Goal: Task Accomplishment & Management: Use online tool/utility

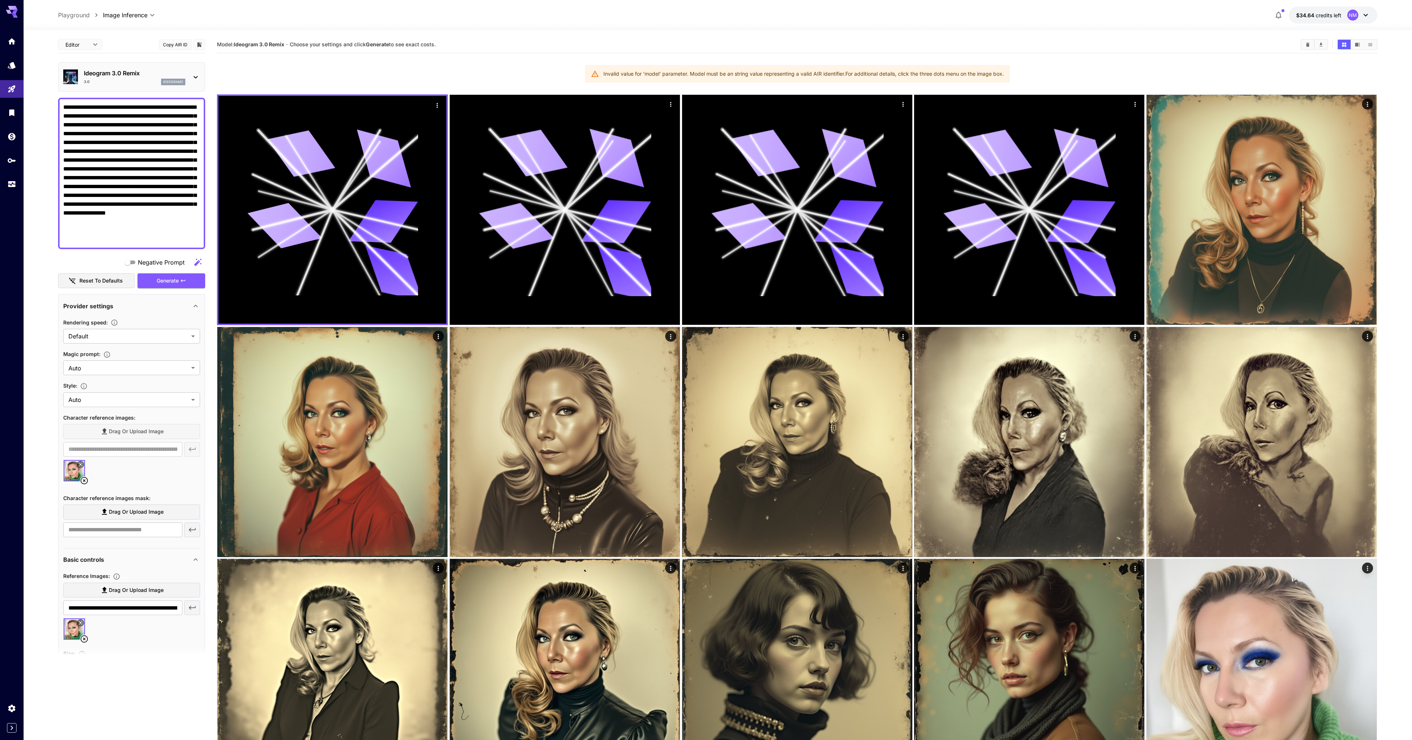
click at [14, 14] on icon at bounding box center [15, 16] width 6 height 4
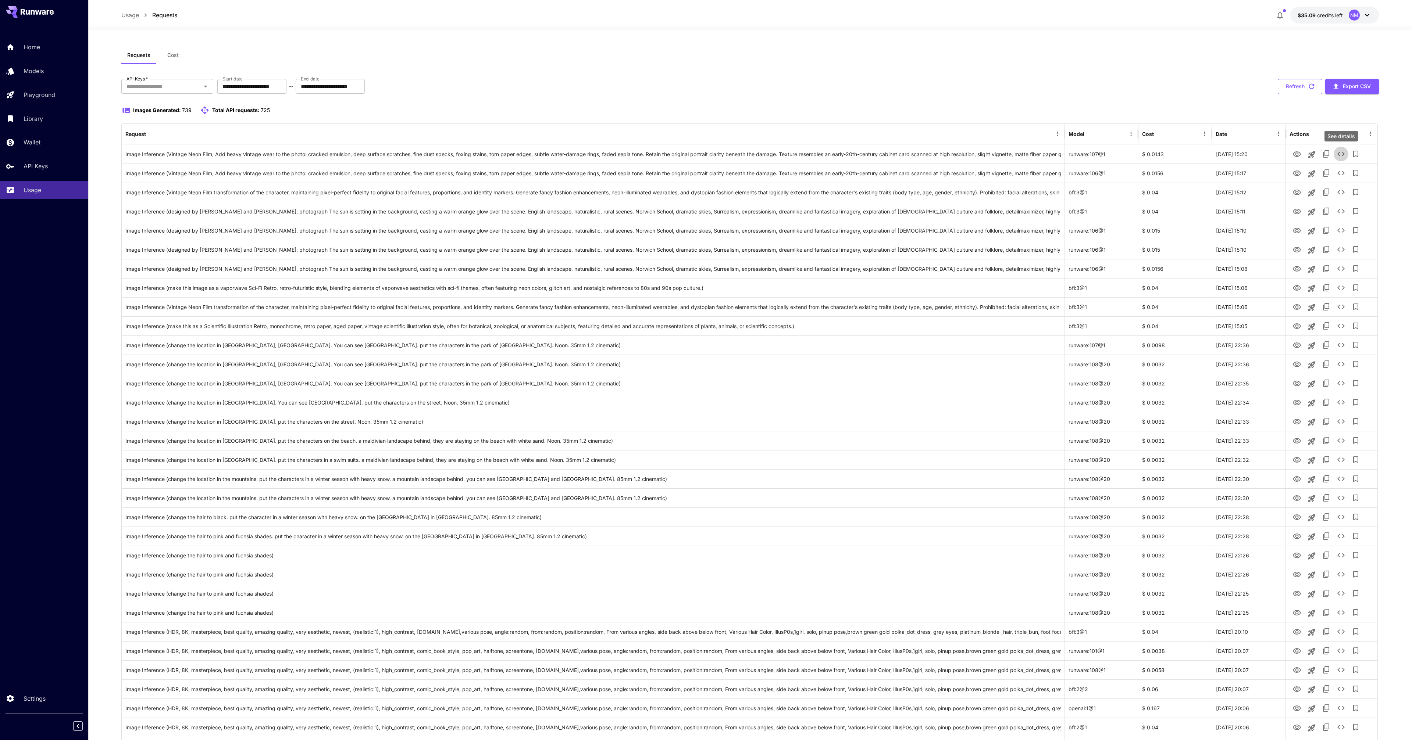
click at [1303, 85] on button "Refresh" at bounding box center [1299, 86] width 44 height 15
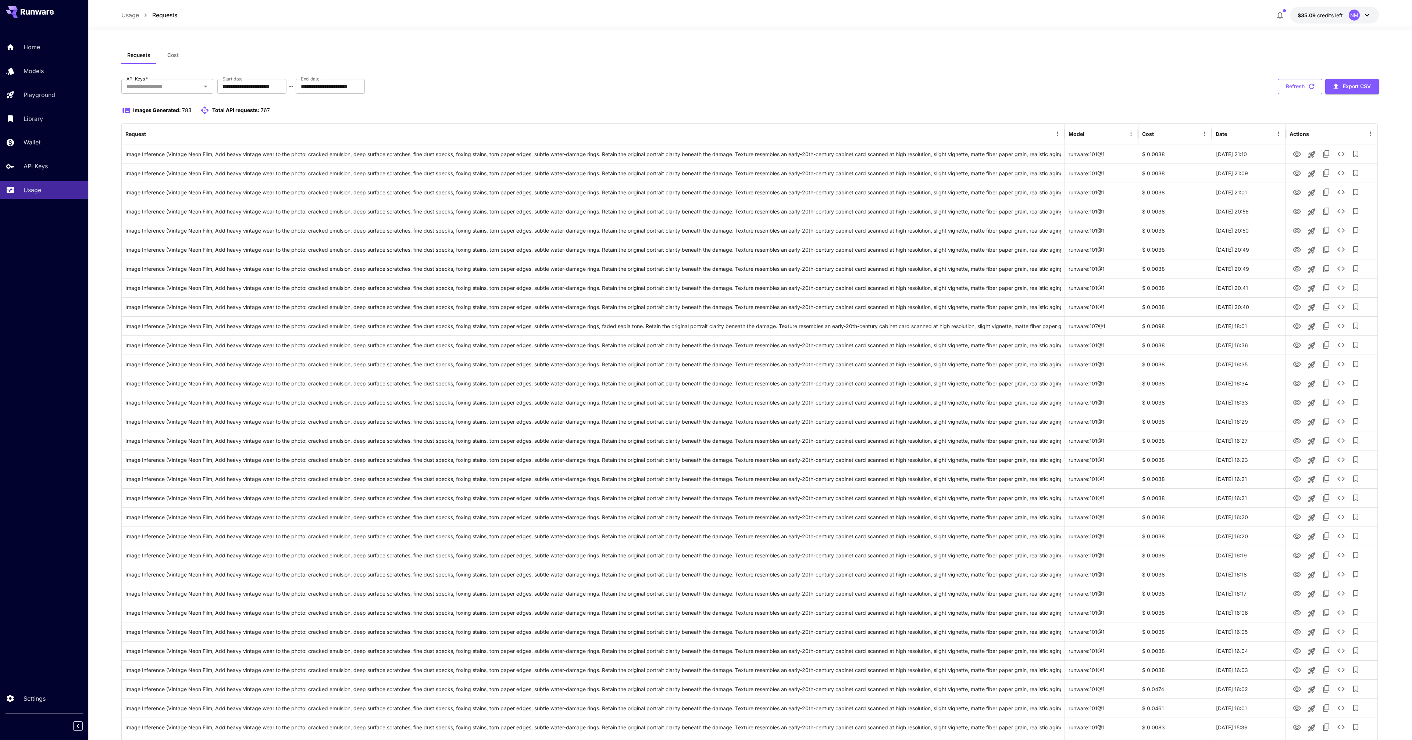
click at [1310, 89] on icon "button" at bounding box center [1311, 86] width 8 height 8
